Goal: Communication & Community: Ask a question

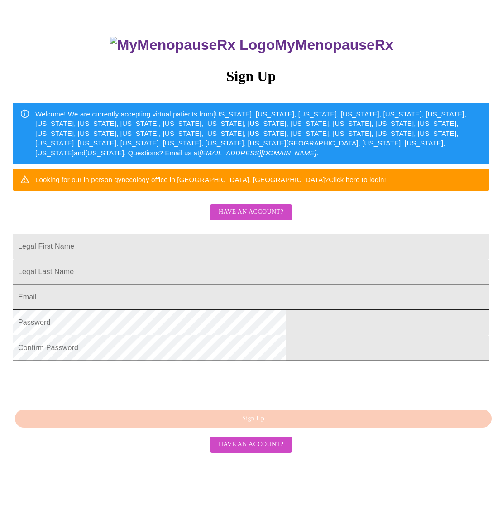
scroll to position [84, 0]
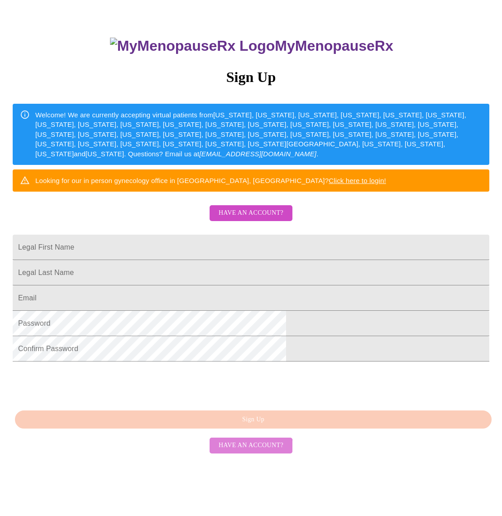
click at [245, 451] on span "Have an account?" at bounding box center [251, 445] width 65 height 11
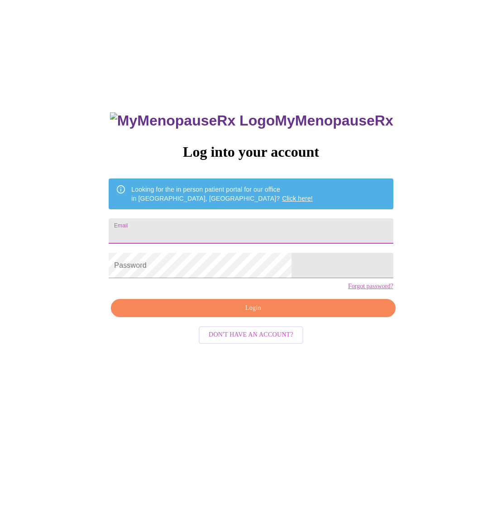
type input "[EMAIL_ADDRESS][DOMAIN_NAME]"
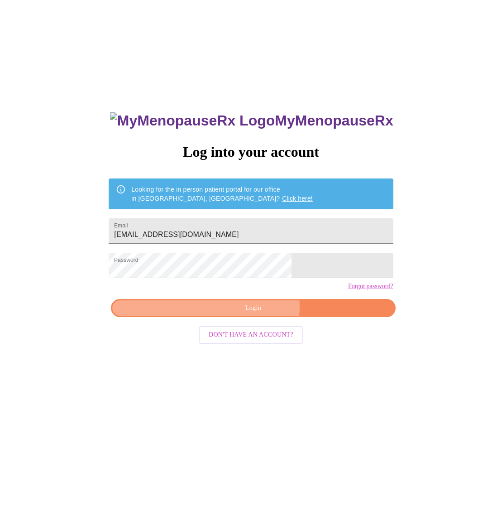
click at [256, 314] on span "Login" at bounding box center [253, 307] width 264 height 11
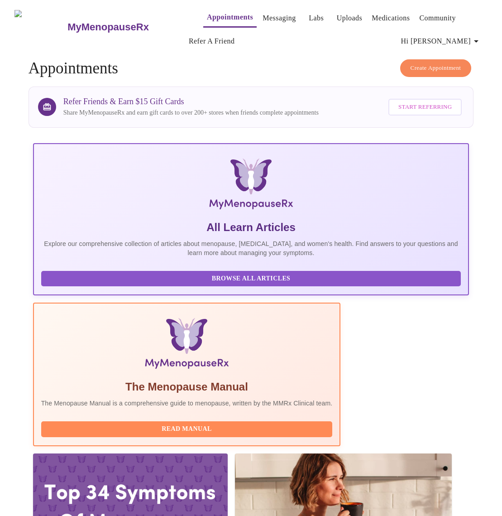
click at [482, 38] on icon "button" at bounding box center [476, 41] width 11 height 11
click at [356, 57] on div at bounding box center [251, 258] width 502 height 516
click at [264, 12] on link "Messaging" at bounding box center [279, 18] width 33 height 13
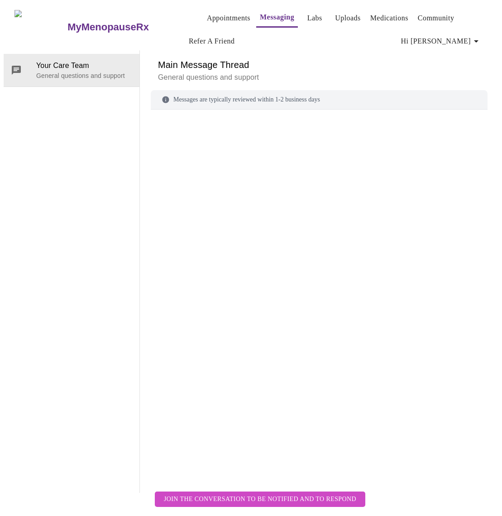
scroll to position [47, 0]
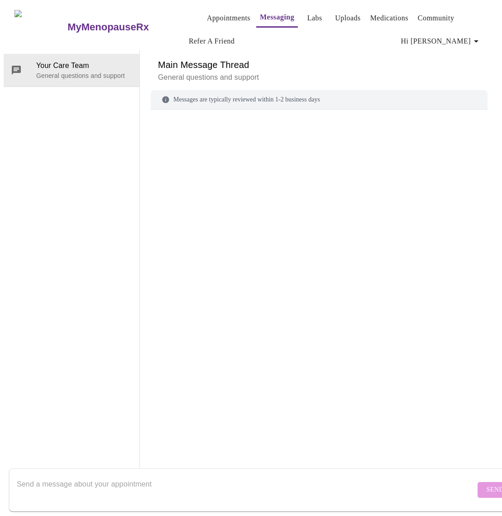
click at [32, 475] on textarea "Send a message about your appointment" at bounding box center [246, 489] width 459 height 29
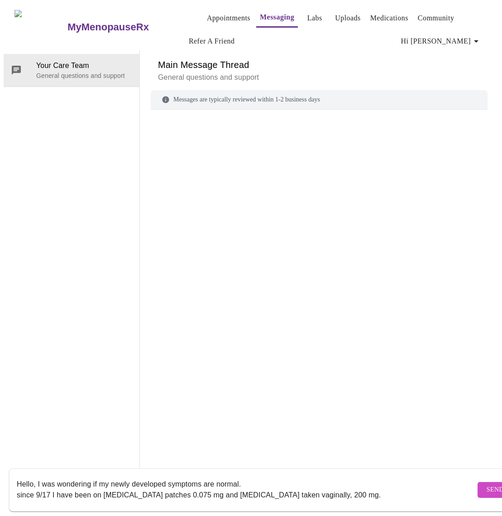
scroll to position [6, 0]
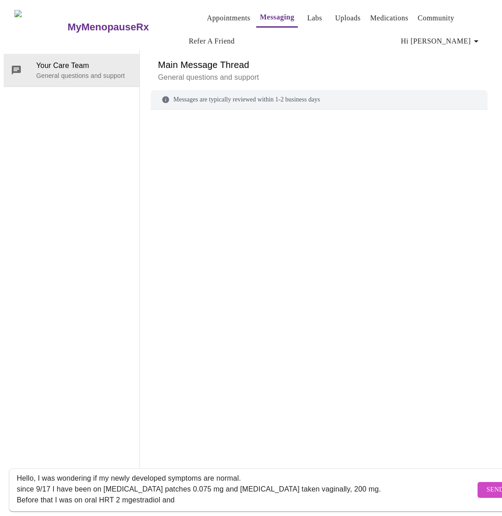
click at [130, 492] on textarea "Hello, I was wondering if my newly developed symptoms are normal. since 9/17 I …" at bounding box center [246, 489] width 459 height 29
click at [186, 491] on textarea "Hello, I was wondering if my newly developed symptoms are normal. since 9/17 I …" at bounding box center [246, 489] width 459 height 29
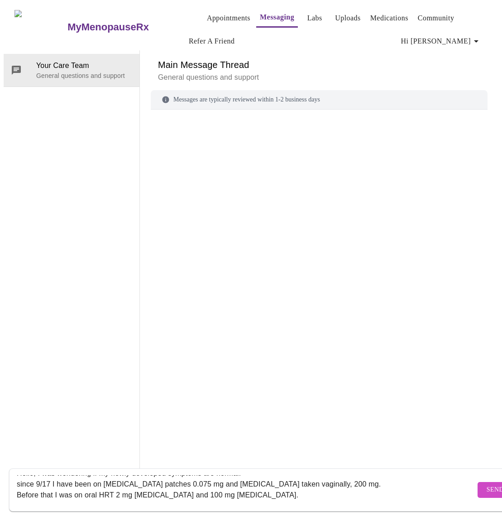
click at [259, 480] on textarea "Hello, I was wondering if my newly developed symptoms are normal. since 9/17 I …" at bounding box center [246, 489] width 459 height 29
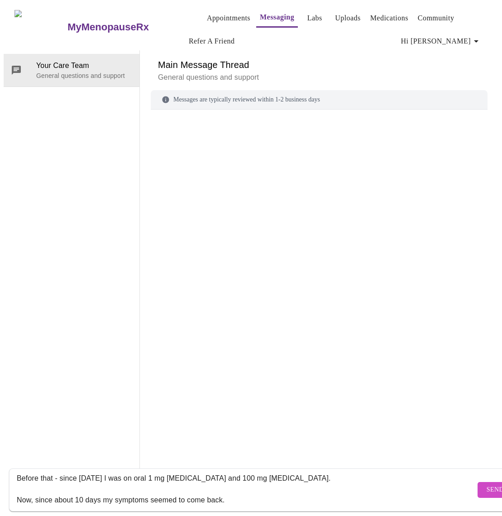
click at [18, 487] on textarea "Hello, I was wondering if my newly developed symptoms are normal. since 9/17 I …" at bounding box center [246, 489] width 459 height 29
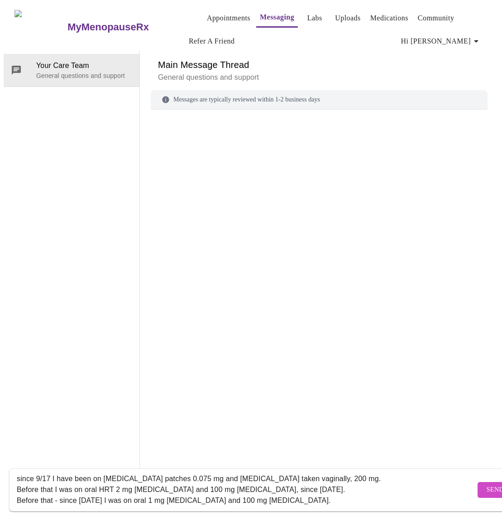
scroll to position [8, 0]
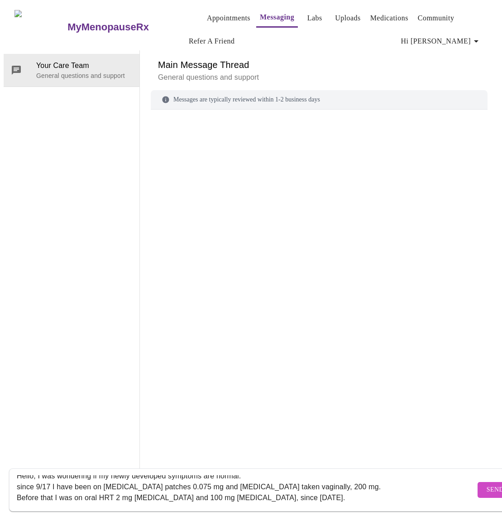
drag, startPoint x: 103, startPoint y: 477, endPoint x: 330, endPoint y: 479, distance: 226.4
click at [330, 479] on textarea "Hello, I was wondering if my newly developed symptoms are normal. since 9/17 I …" at bounding box center [246, 489] width 459 height 29
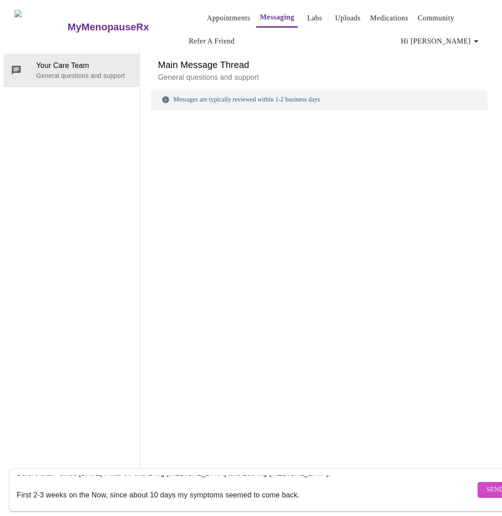
scroll to position [54, 0]
click at [91, 475] on textarea "Hello, I was wondering if my newly developed symptoms are normal. since 9/17 I …" at bounding box center [246, 489] width 459 height 29
paste textarea "[MEDICAL_DATA] patches 0.075 mg and [MEDICAL_DATA] taken vaginally, 200 mg"
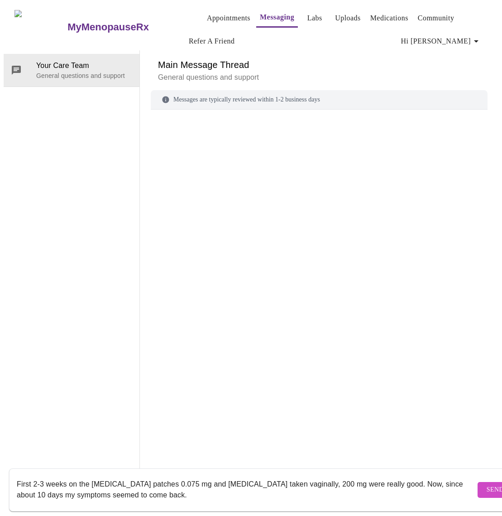
click at [33, 485] on textarea "Hello, I was wondering if my newly developed symptoms are normal. since 9/17 I …" at bounding box center [246, 489] width 459 height 29
click at [185, 486] on textarea "Hello, I was wondering if my newly developed symptoms are normal. since 9/17 I …" at bounding box center [246, 489] width 459 height 29
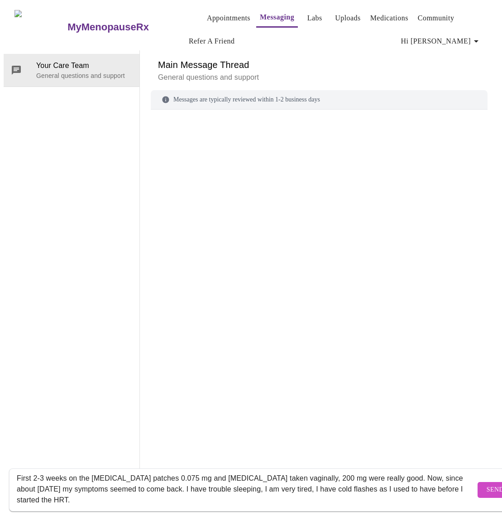
click at [363, 480] on textarea "Hello, I was wondering if my newly developed symptoms are normal. since 9/17 I …" at bounding box center [246, 489] width 459 height 29
click at [373, 492] on textarea "Hello, I was wondering if my newly developed symptoms are normal. since 9/17 I …" at bounding box center [246, 489] width 459 height 29
type textarea "Hello, I was wondering if my newly developed symptoms are normal. since 9/17 I …"
click at [487, 484] on span "Send" at bounding box center [495, 489] width 17 height 11
